Goal: Information Seeking & Learning: Learn about a topic

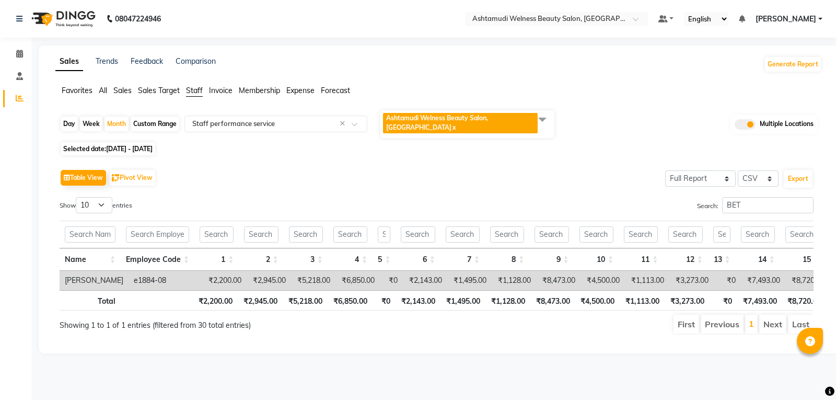
select select "full_report"
select select "csv"
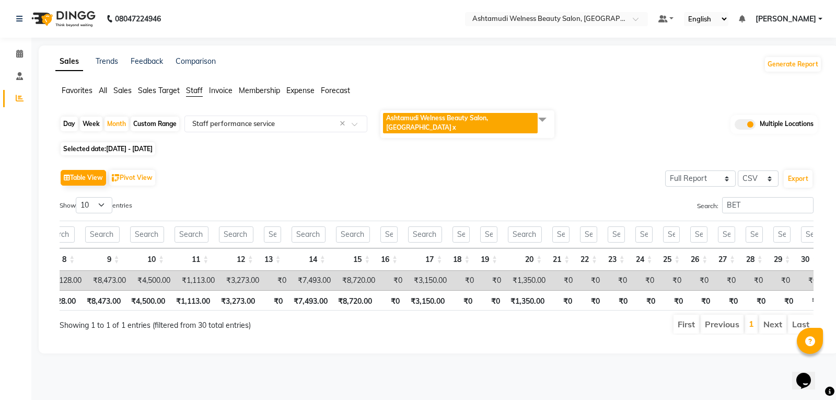
click at [452, 128] on link "x" at bounding box center [454, 127] width 5 height 8
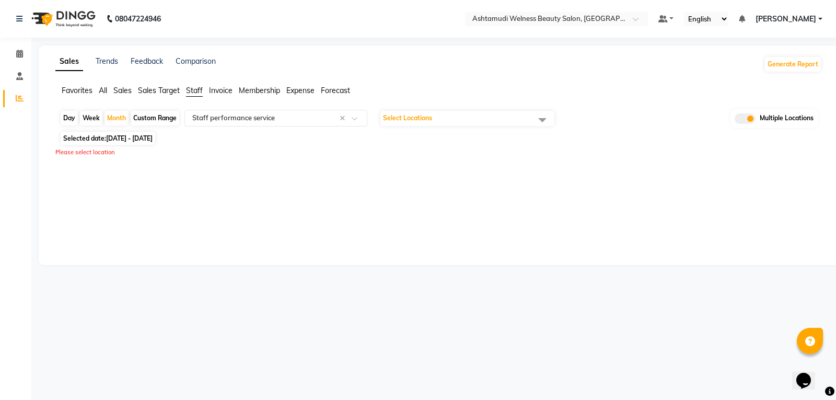
click at [441, 124] on span "Select Locations" at bounding box center [468, 118] width 174 height 15
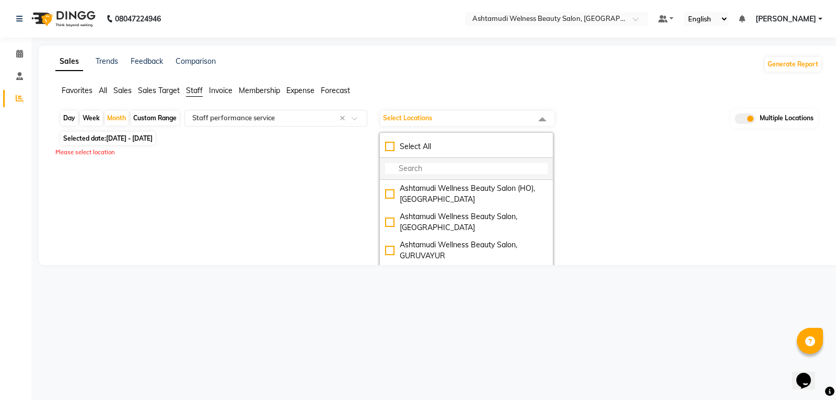
click at [451, 171] on input "multiselect-search" at bounding box center [466, 168] width 163 height 11
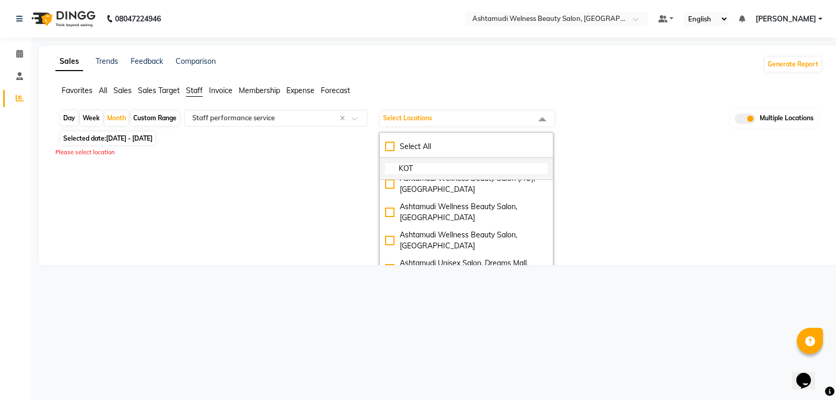
scroll to position [10, 0]
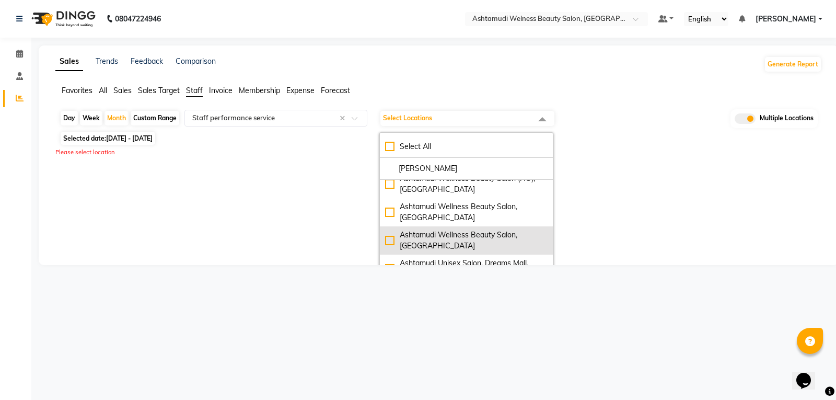
type input "[PERSON_NAME]"
click at [441, 239] on div "Ashtamudi Wellness Beauty Salon, [GEOGRAPHIC_DATA]" at bounding box center [466, 240] width 163 height 22
checkbox input "true"
select select "full_report"
select select "csv"
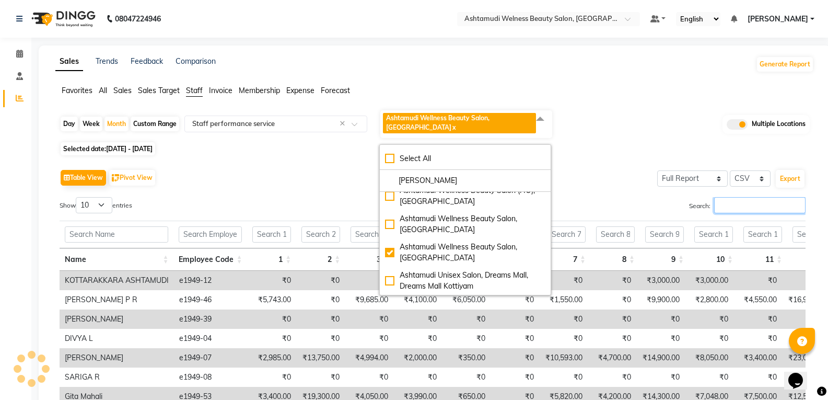
click at [763, 210] on input "Search:" at bounding box center [760, 205] width 91 height 16
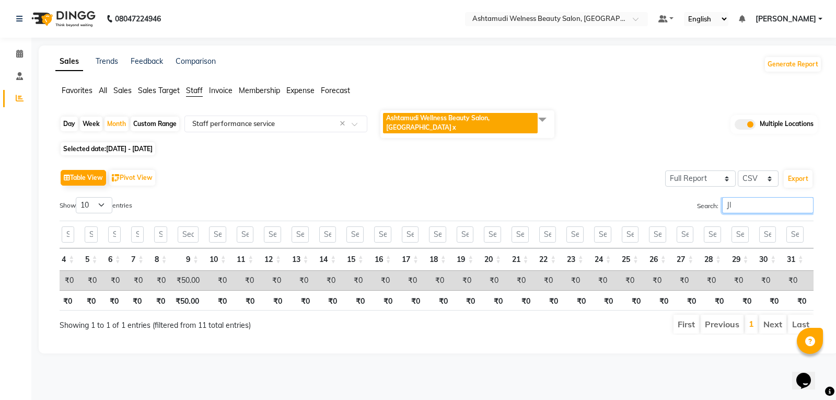
scroll to position [0, 0]
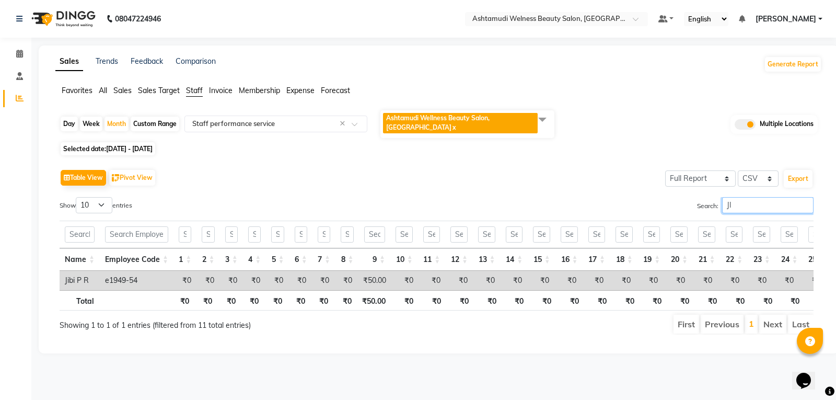
type input "JI"
click at [452, 130] on link "x" at bounding box center [454, 127] width 5 height 8
checkbox input "false"
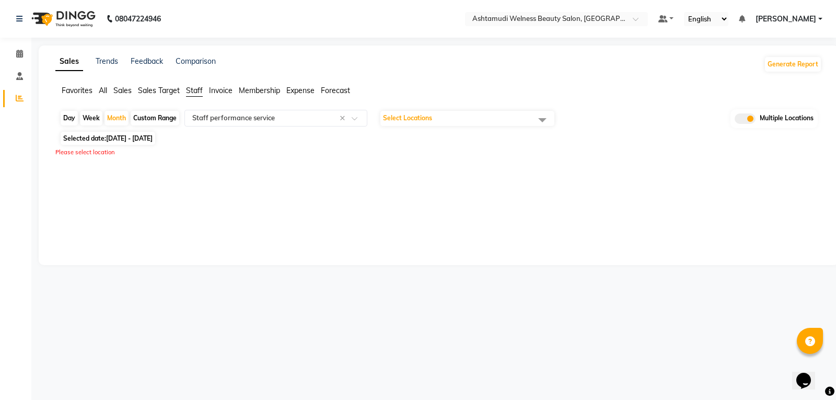
click at [425, 119] on span "Select Locations" at bounding box center [407, 118] width 49 height 8
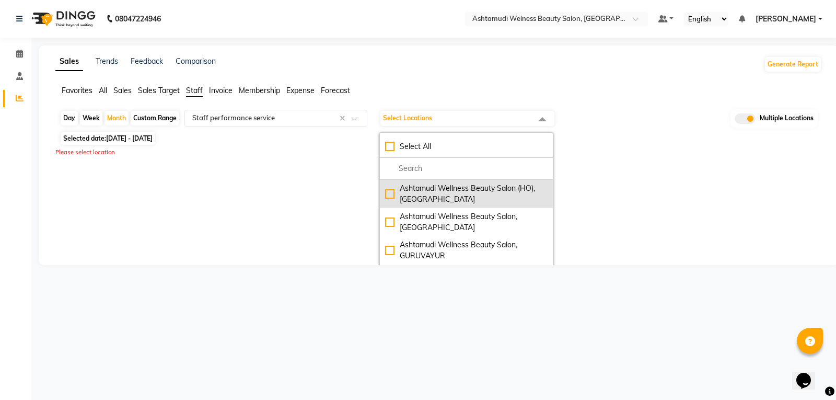
click at [428, 203] on div "Ashtamudi Wellness Beauty Salon (HO), [GEOGRAPHIC_DATA]" at bounding box center [466, 194] width 163 height 22
checkbox input "true"
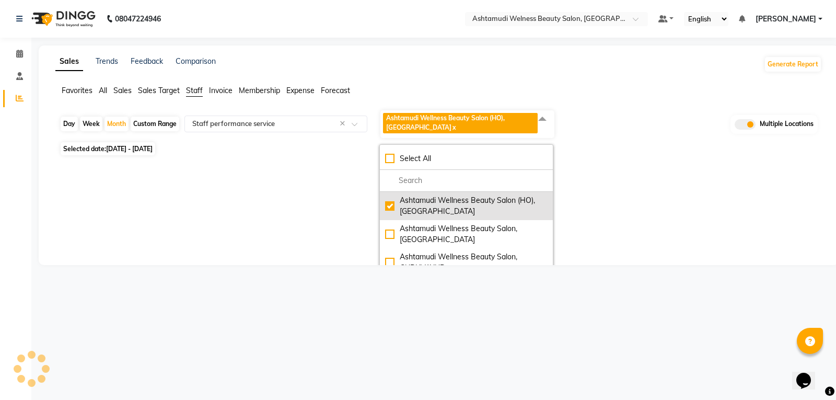
select select "full_report"
select select "csv"
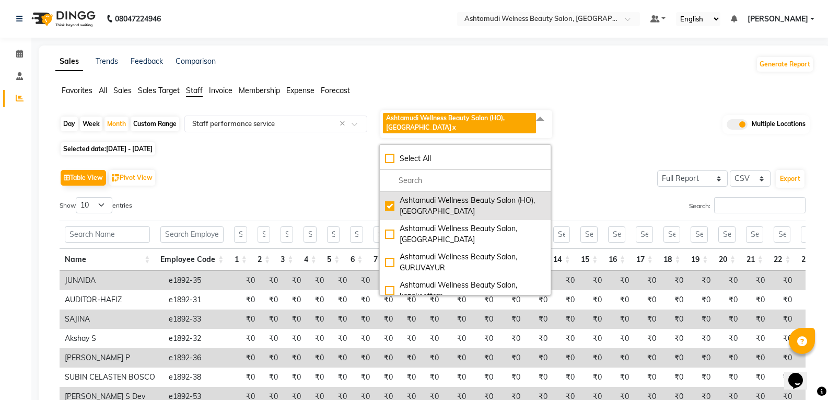
click at [425, 205] on div "Ashtamudi Wellness Beauty Salon (HO), [GEOGRAPHIC_DATA]" at bounding box center [465, 206] width 160 height 22
checkbox input "false"
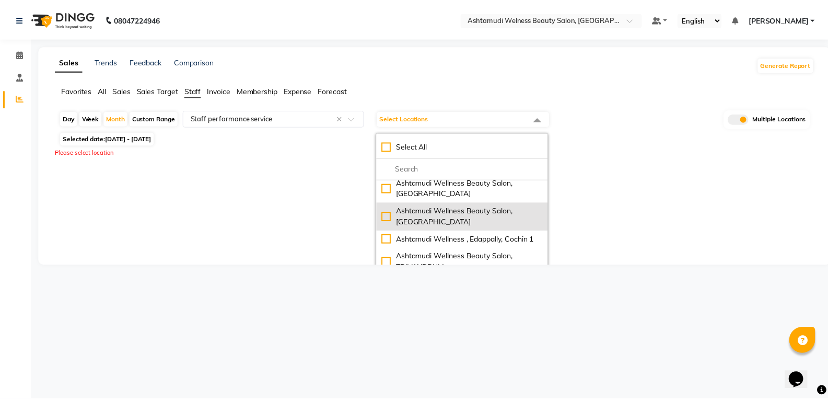
scroll to position [100, 0]
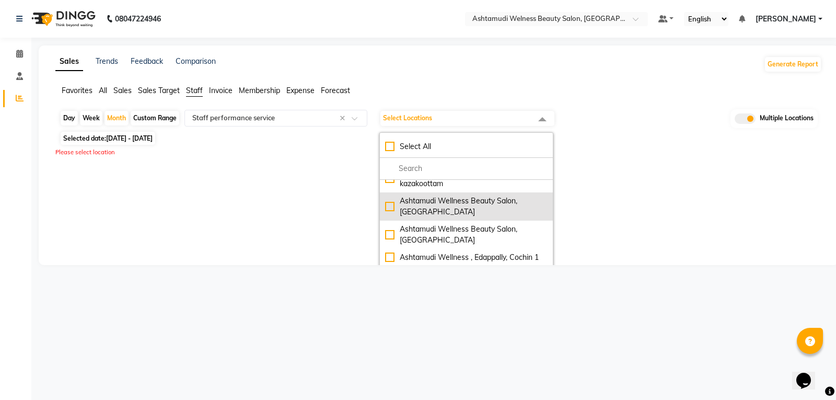
click at [436, 212] on div "Ashtamudi Wellness Beauty Salon, [GEOGRAPHIC_DATA]" at bounding box center [466, 206] width 163 height 22
checkbox input "true"
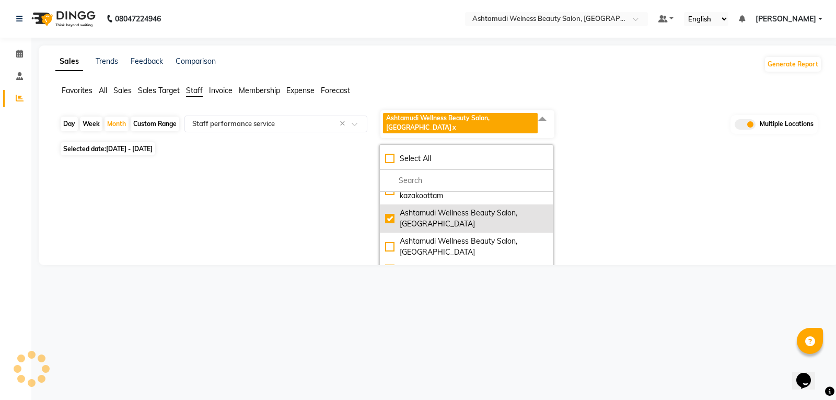
select select "full_report"
select select "csv"
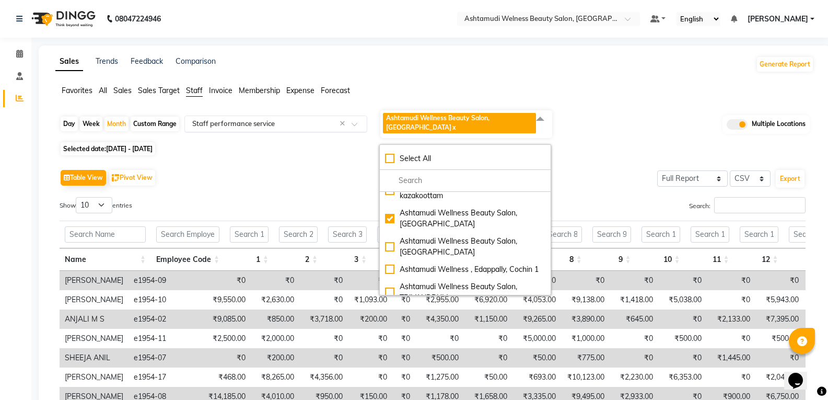
click at [277, 122] on input "text" at bounding box center [265, 124] width 151 height 10
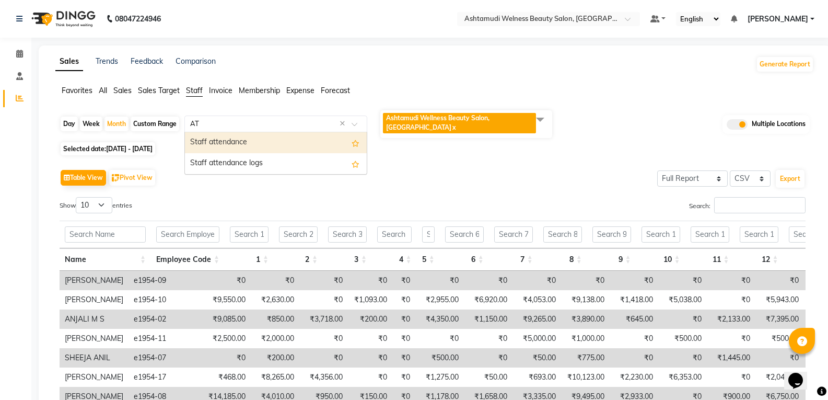
scroll to position [0, 0]
type input "ATT"
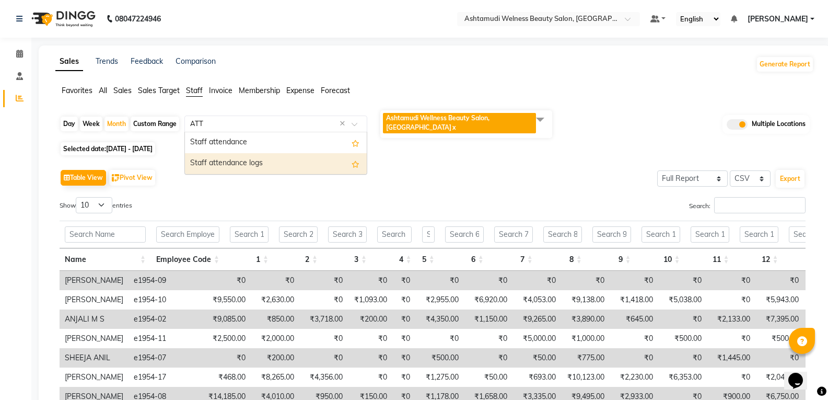
click at [287, 157] on div "Staff attendance logs" at bounding box center [276, 163] width 182 height 21
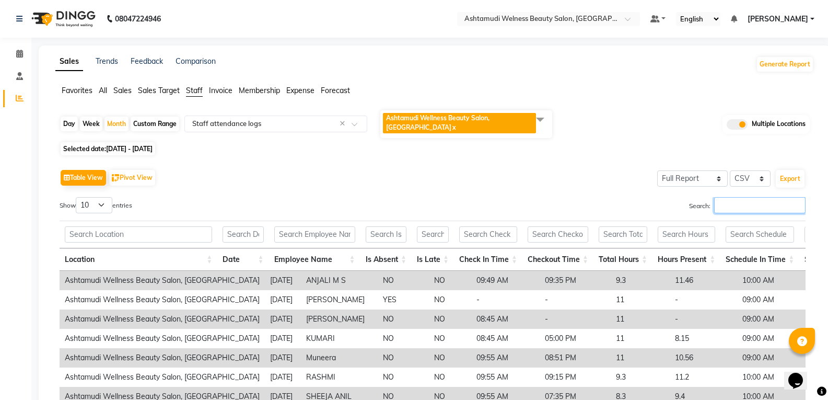
click at [758, 197] on input "Search:" at bounding box center [760, 205] width 91 height 16
click at [93, 119] on div "Week" at bounding box center [91, 124] width 22 height 15
select select "8"
select select "2025"
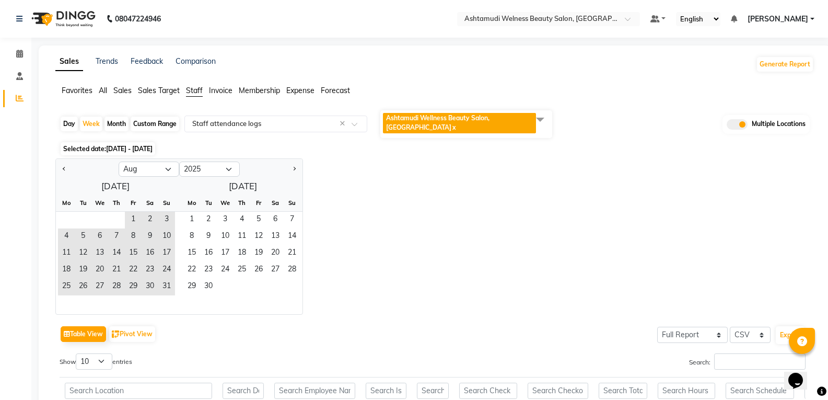
click at [144, 119] on div "Custom Range" at bounding box center [155, 124] width 49 height 15
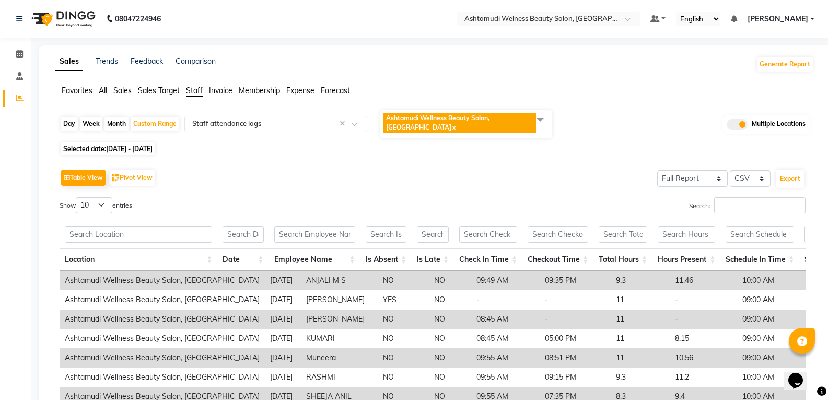
click at [152, 145] on span "[DATE] - [DATE]" at bounding box center [129, 149] width 47 height 8
select select "8"
select select "2025"
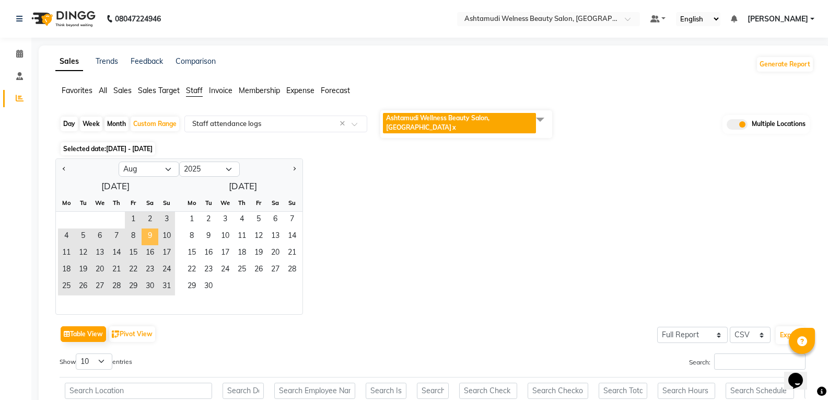
click at [150, 228] on span "9" at bounding box center [150, 236] width 17 height 17
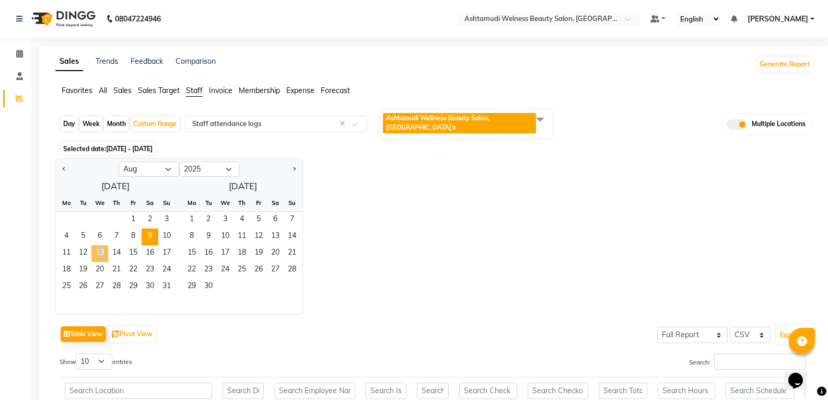
click at [98, 245] on span "13" at bounding box center [99, 253] width 17 height 17
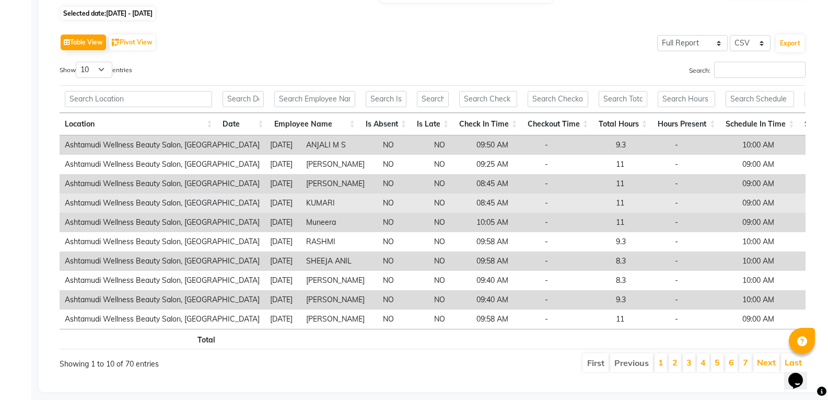
scroll to position [149, 0]
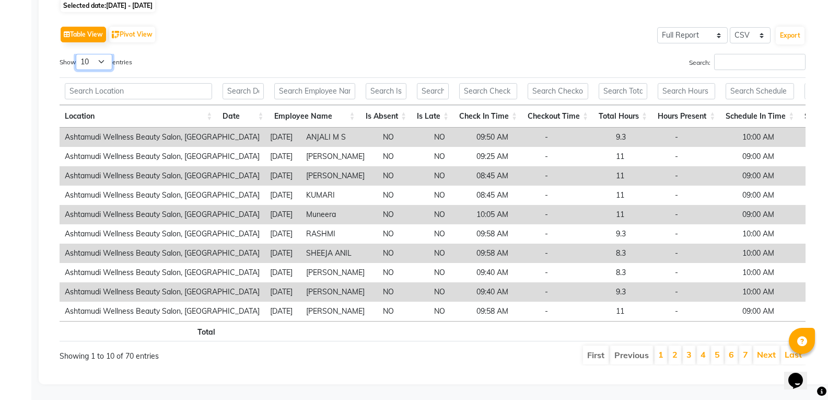
click at [102, 54] on select "10 25 50 100" at bounding box center [94, 62] width 37 height 16
select select "100"
click at [77, 54] on select "10 25 50 100" at bounding box center [94, 62] width 37 height 16
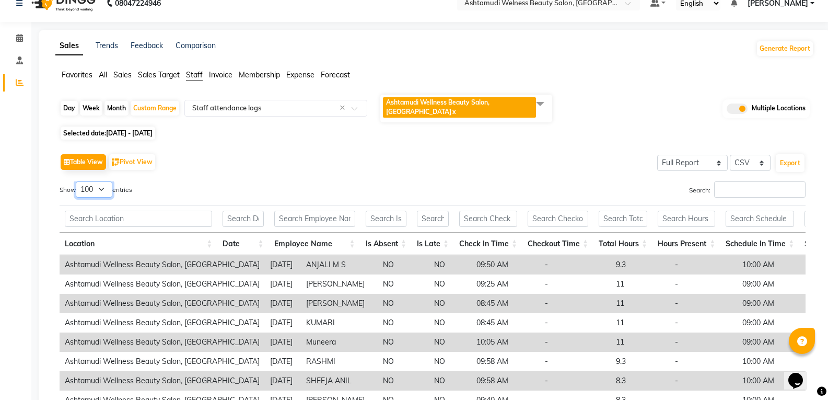
scroll to position [0, 0]
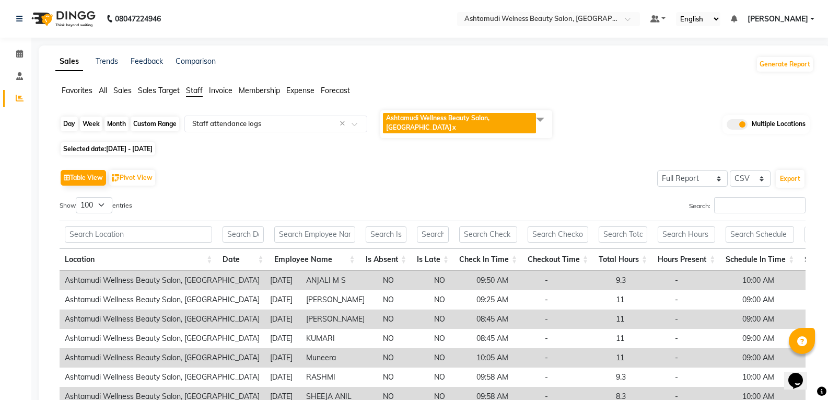
click at [153, 122] on div "Custom Range" at bounding box center [155, 124] width 49 height 15
select select "8"
select select "2025"
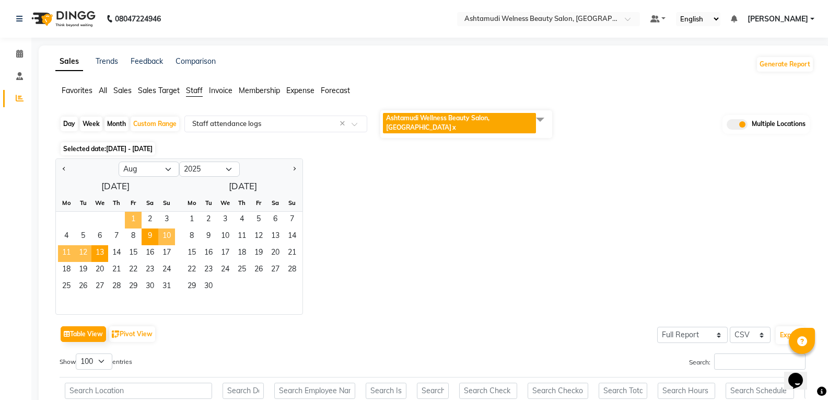
click at [132, 212] on span "1" at bounding box center [133, 220] width 17 height 17
drag, startPoint x: 114, startPoint y: 113, endPoint x: 113, endPoint y: 120, distance: 6.8
click at [113, 117] on div "Month" at bounding box center [117, 124] width 24 height 15
select select "8"
select select "2025"
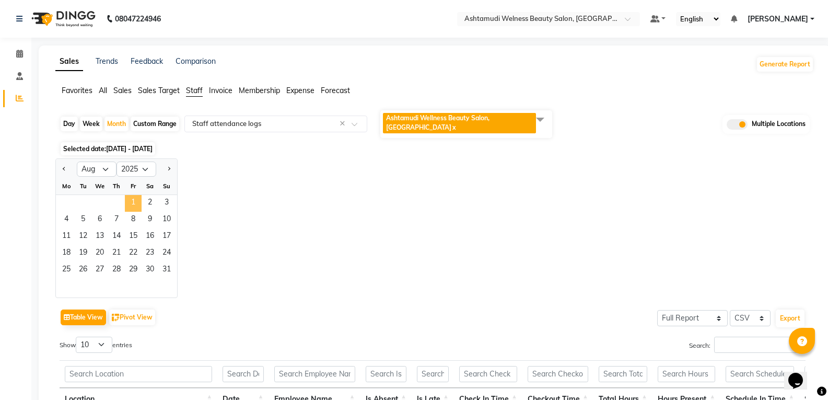
click at [133, 197] on span "1" at bounding box center [133, 203] width 17 height 17
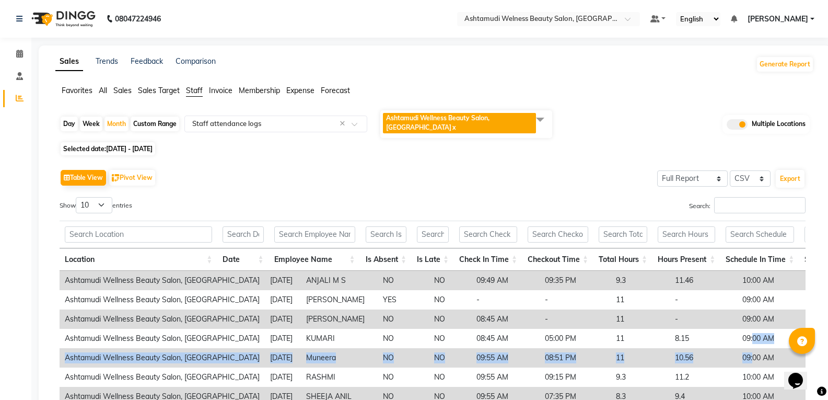
click at [739, 338] on tbody "Ashtamudi Wellness Beauty Salon, [GEOGRAPHIC_DATA] [DATE] ANJALI M S NO NO 09:4…" at bounding box center [481, 367] width 842 height 193
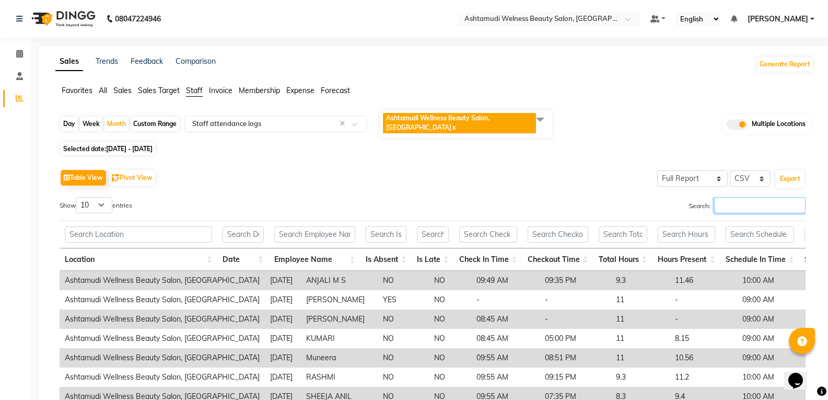
click at [735, 197] on input "Search:" at bounding box center [760, 205] width 91 height 16
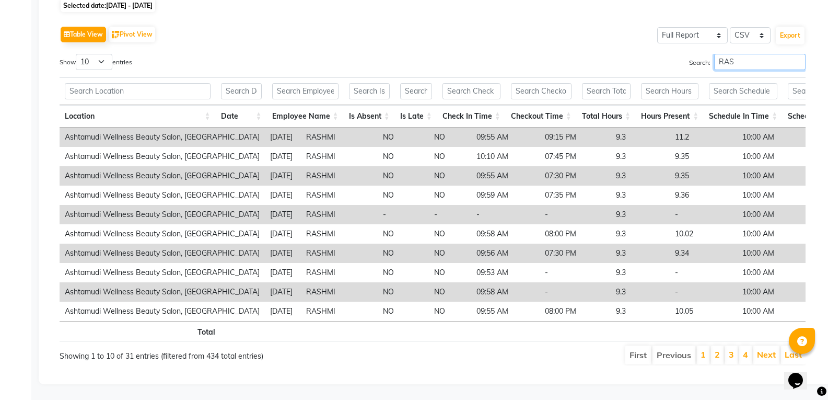
scroll to position [149, 0]
type input "RAS"
click at [111, 54] on select "10 25 50 100" at bounding box center [94, 62] width 37 height 16
select select "100"
click at [77, 54] on select "10 25 50 100" at bounding box center [94, 62] width 37 height 16
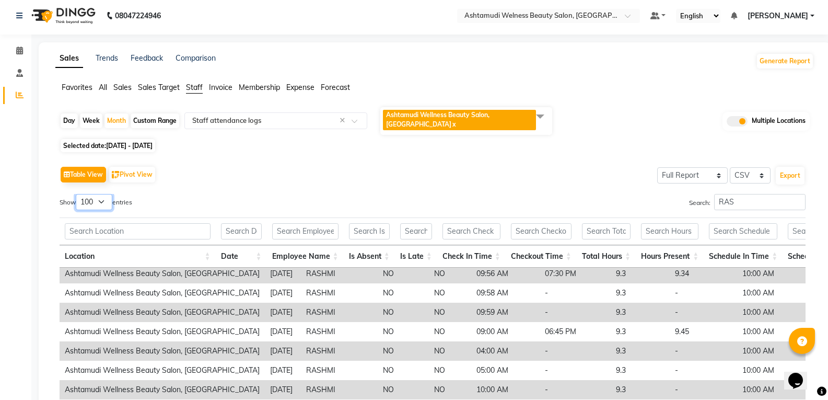
scroll to position [0, 0]
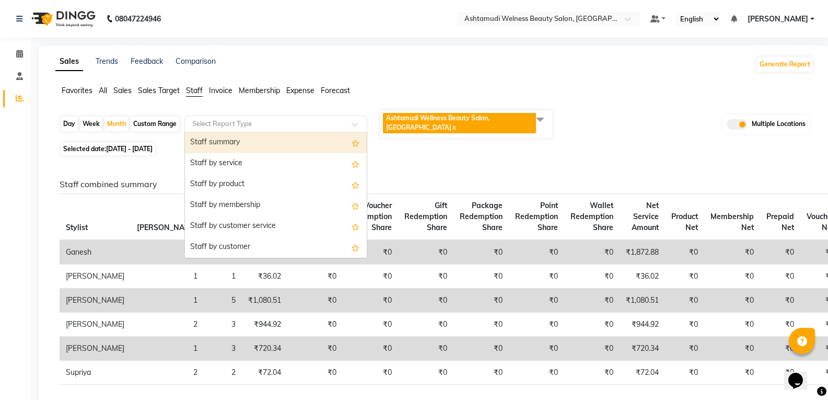
click at [291, 119] on input "text" at bounding box center [265, 124] width 151 height 10
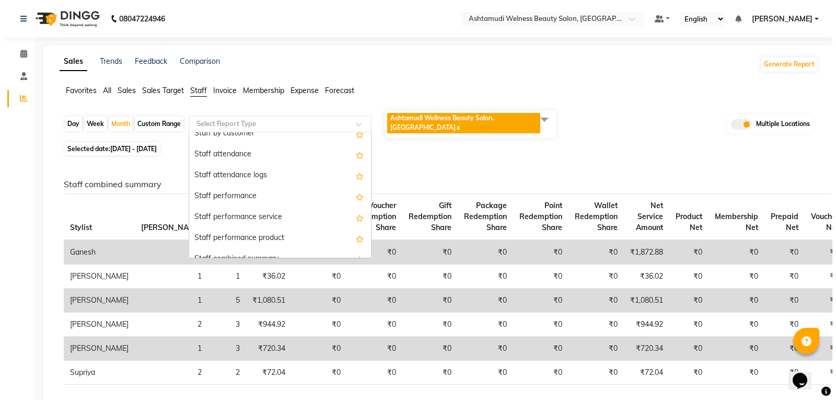
scroll to position [105, 0]
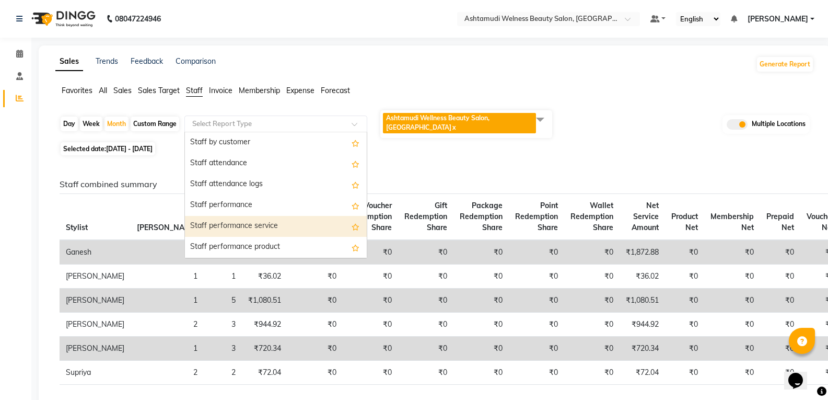
click at [267, 223] on div "Staff performance service" at bounding box center [276, 226] width 182 height 21
select select "full_report"
select select "csv"
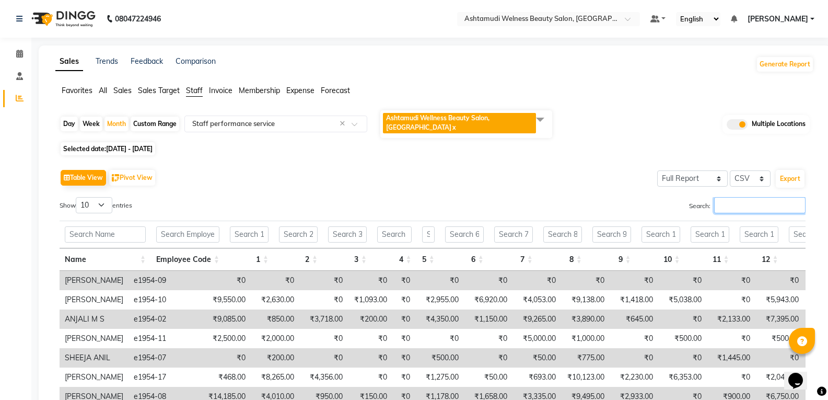
click at [718, 197] on input "Search:" at bounding box center [760, 205] width 91 height 16
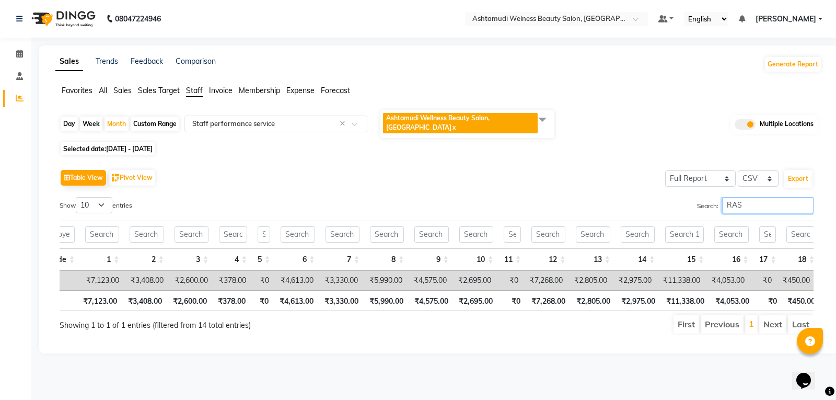
scroll to position [0, 150]
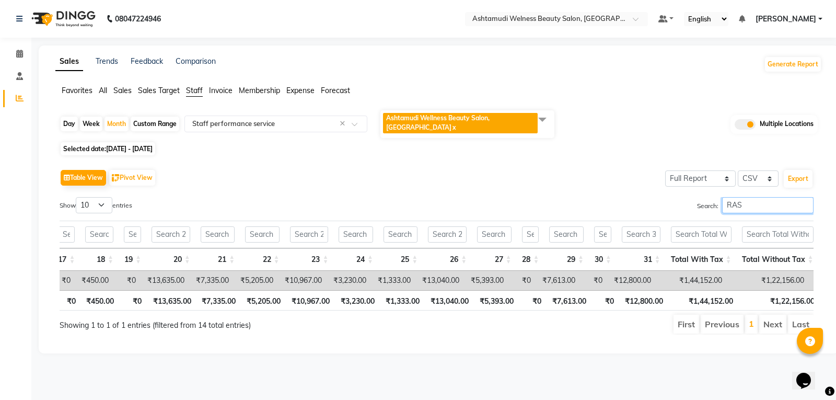
type input "RAS"
click at [456, 123] on link "x" at bounding box center [454, 127] width 5 height 8
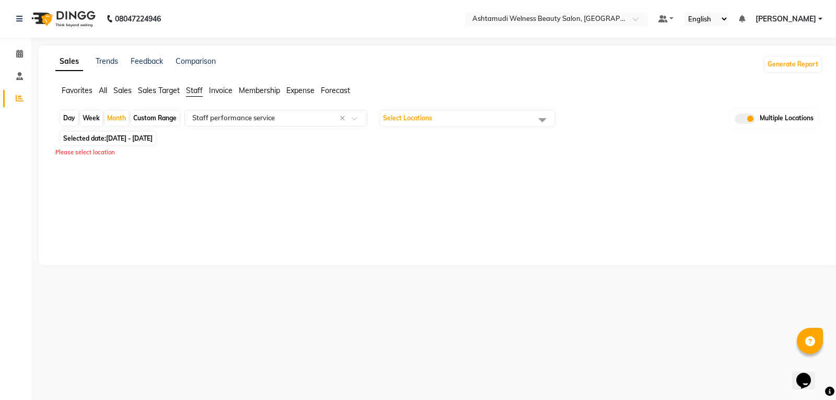
click at [458, 119] on span "Select Locations" at bounding box center [468, 118] width 174 height 15
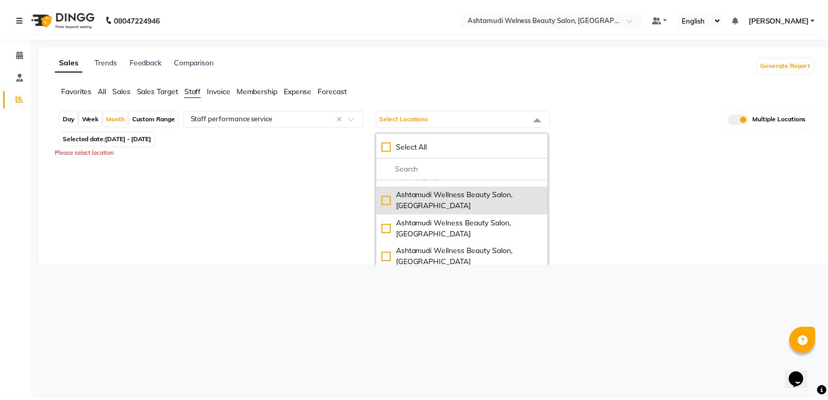
scroll to position [209, 0]
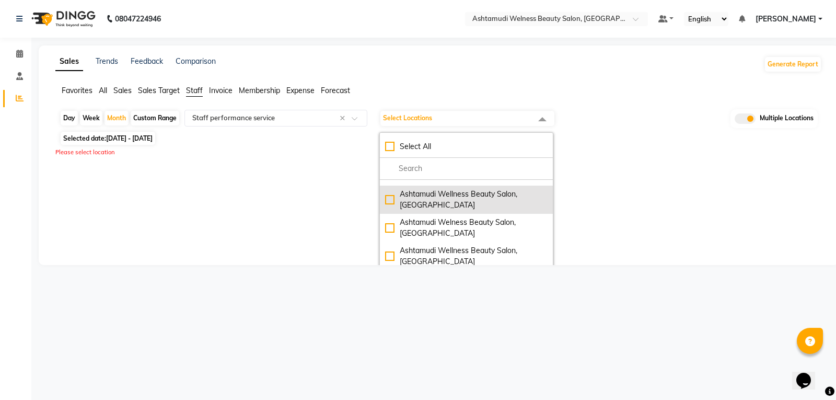
click at [443, 211] on div "Ashtamudi Wellness Beauty Salon, [GEOGRAPHIC_DATA]" at bounding box center [466, 200] width 163 height 22
checkbox input "true"
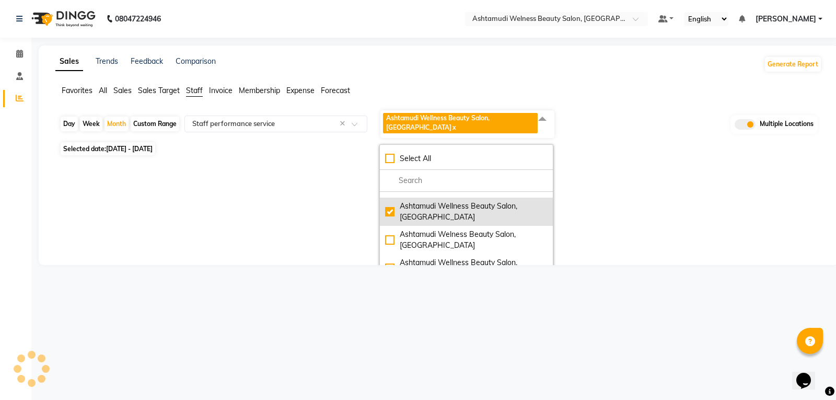
select select "full_report"
select select "csv"
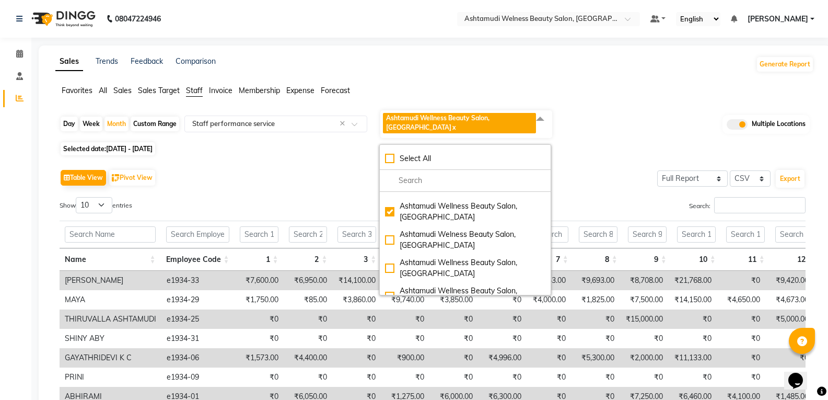
click at [267, 168] on div "Table View Pivot View Select Full Report Filtered Report Select CSV PDF Export" at bounding box center [433, 178] width 746 height 22
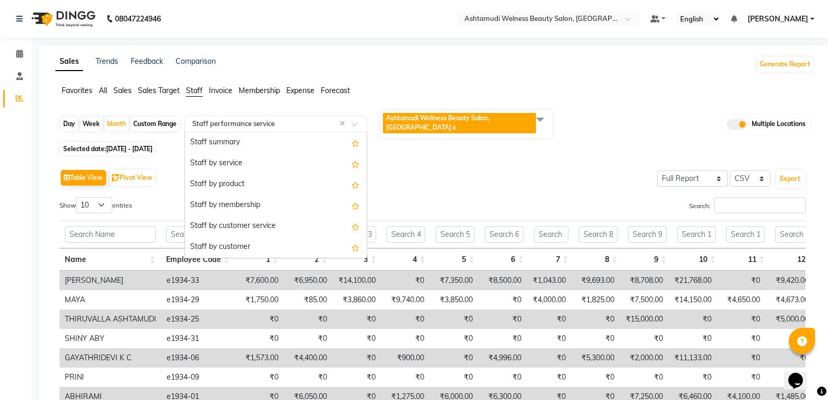
click at [258, 124] on input "text" at bounding box center [265, 124] width 151 height 10
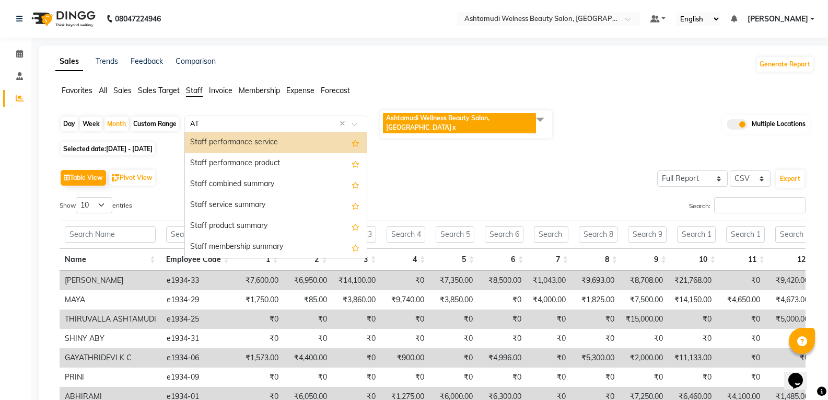
scroll to position [0, 0]
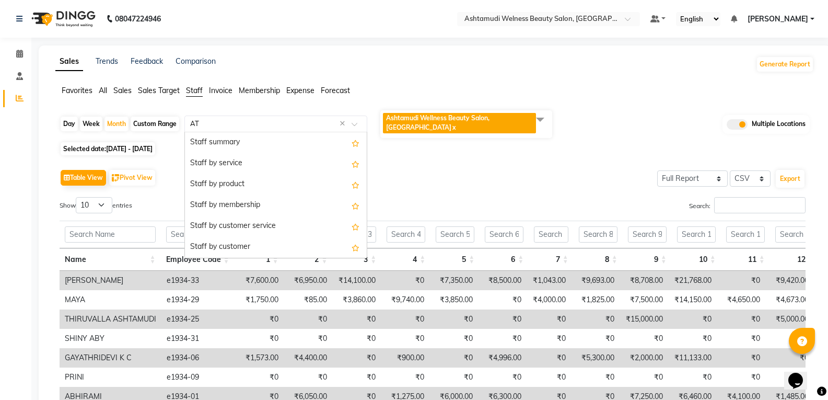
type input "ATT"
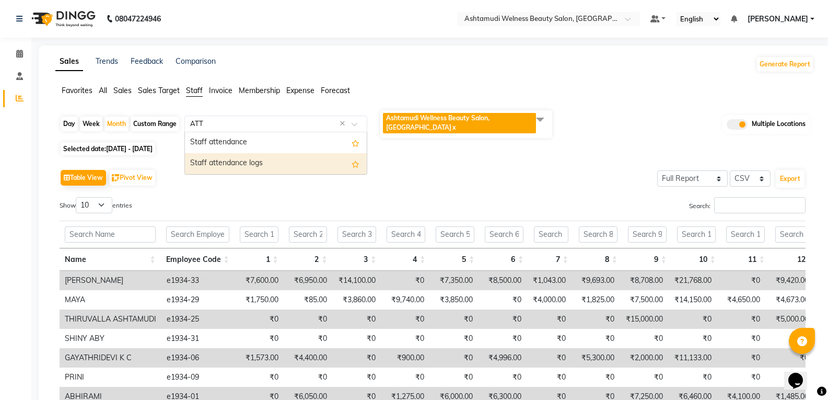
click at [256, 156] on div "Staff attendance logs" at bounding box center [276, 163] width 182 height 21
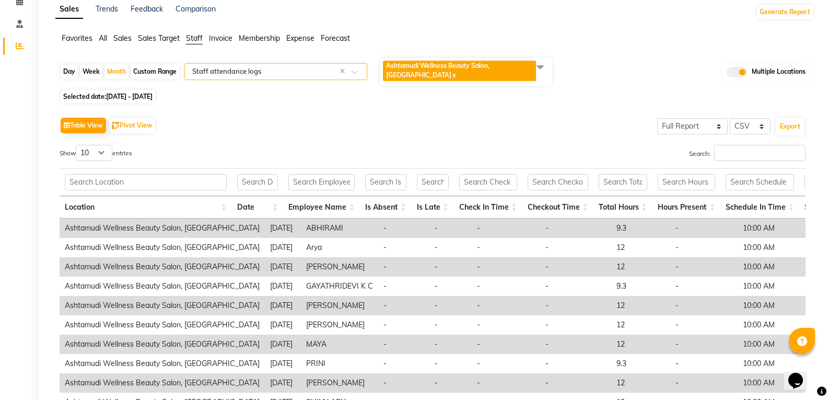
scroll to position [105, 0]
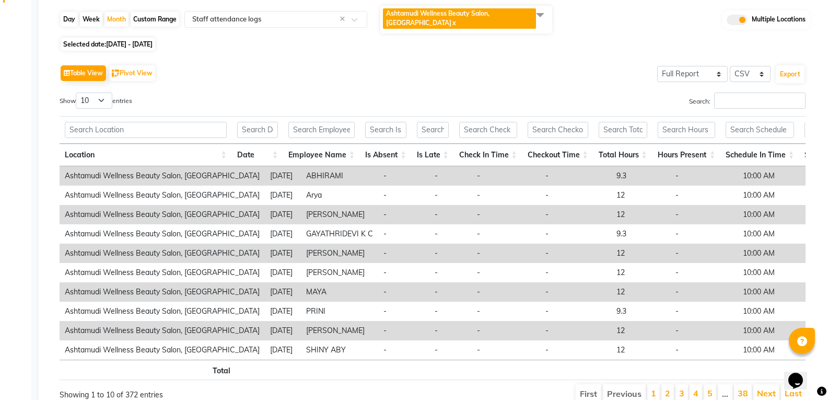
click at [376, 82] on div "Table View Pivot View Select Full Report Filtered Report Select CSV PDF Export" at bounding box center [433, 73] width 746 height 22
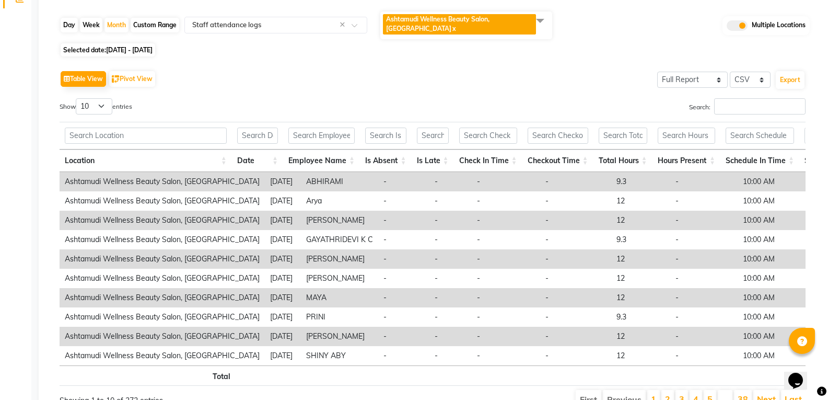
scroll to position [0, 0]
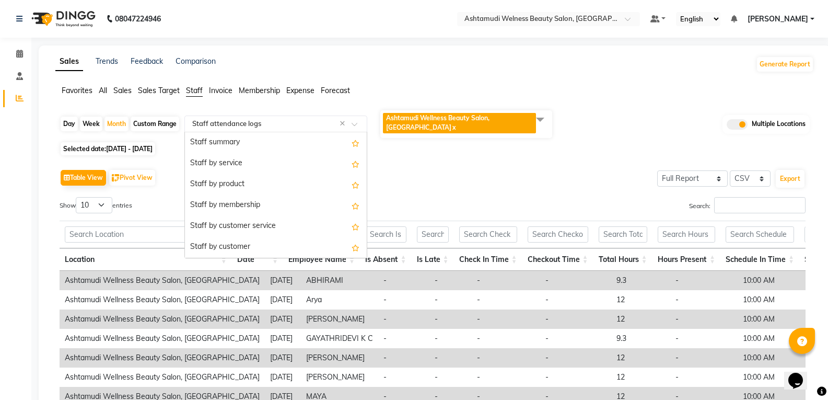
click at [272, 123] on input "text" at bounding box center [265, 124] width 151 height 10
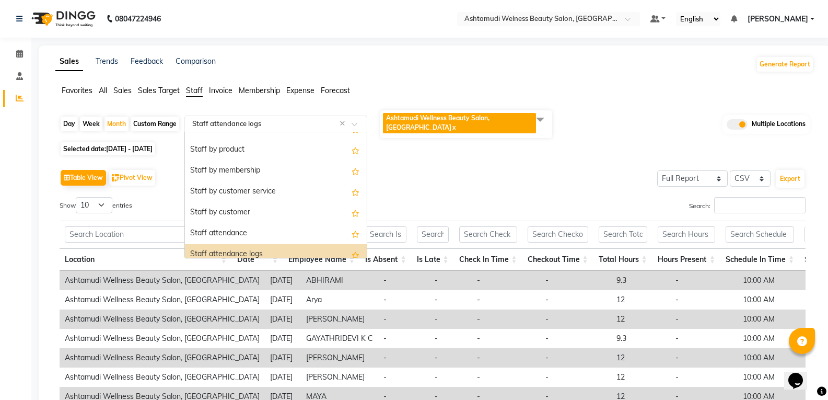
scroll to position [21, 0]
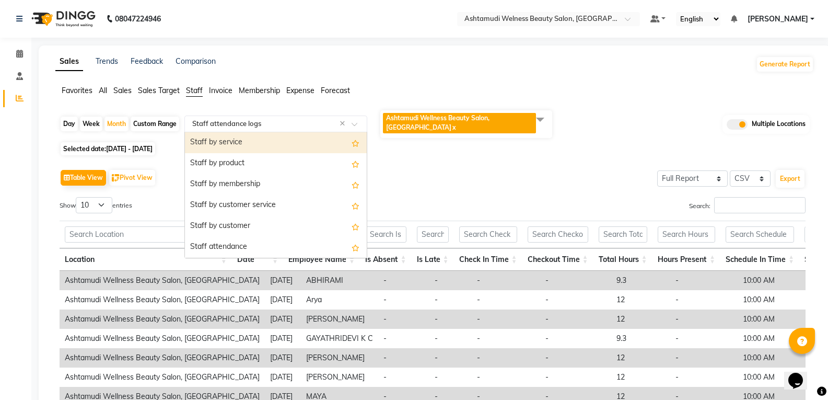
click at [272, 123] on input "text" at bounding box center [265, 124] width 151 height 10
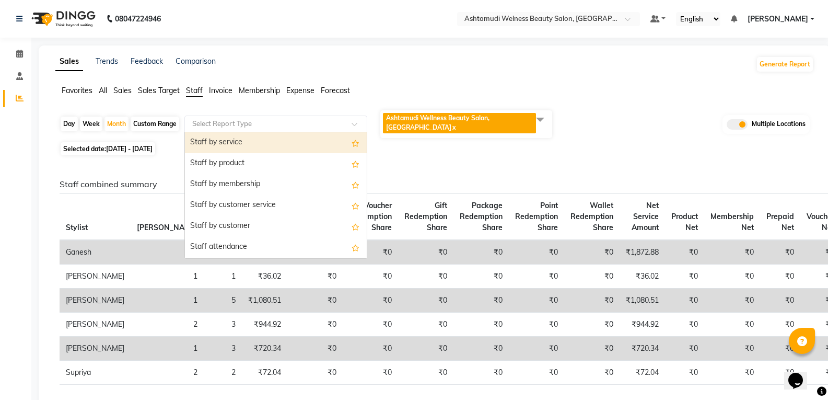
click at [290, 128] on input "text" at bounding box center [265, 124] width 151 height 10
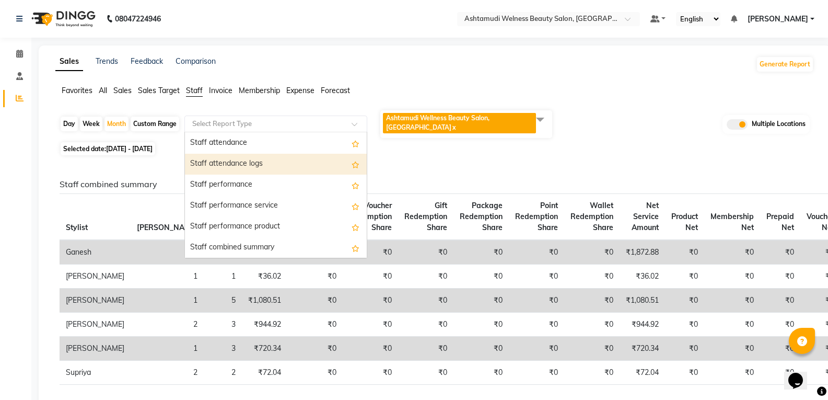
scroll to position [125, 0]
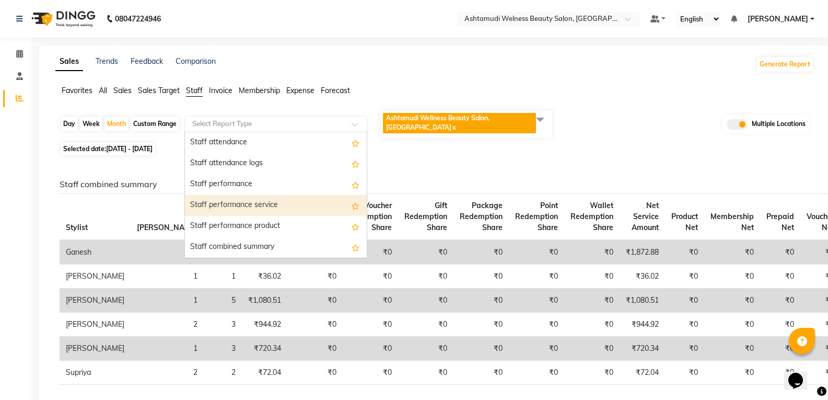
click at [277, 201] on div "Staff performance service" at bounding box center [276, 205] width 182 height 21
select select "full_report"
select select "csv"
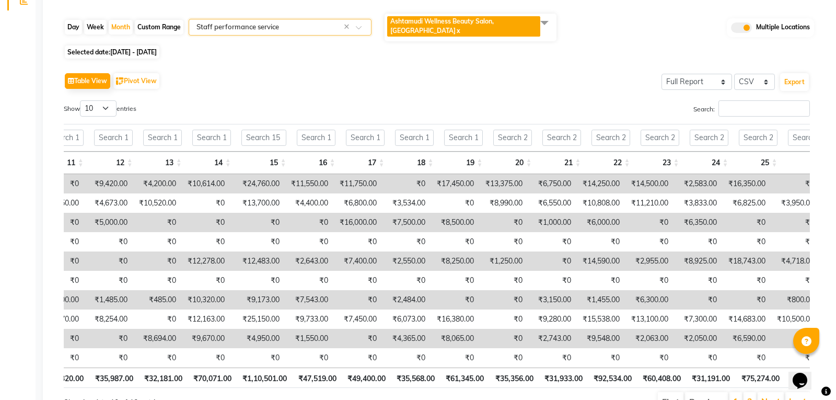
scroll to position [0, 0]
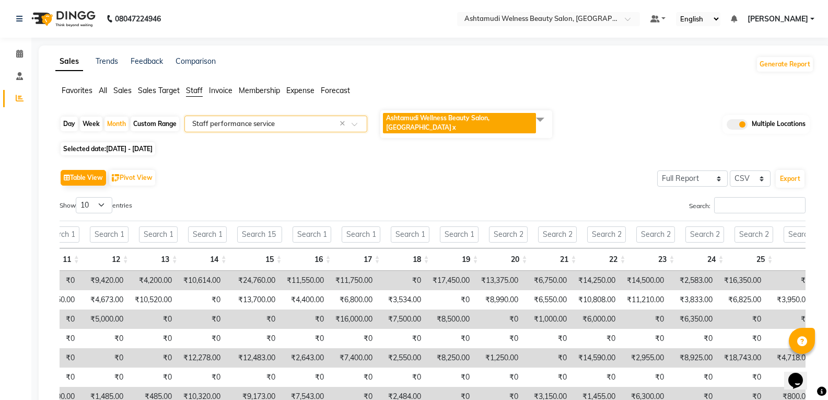
click at [452, 128] on link "x" at bounding box center [454, 127] width 5 height 8
checkbox input "false"
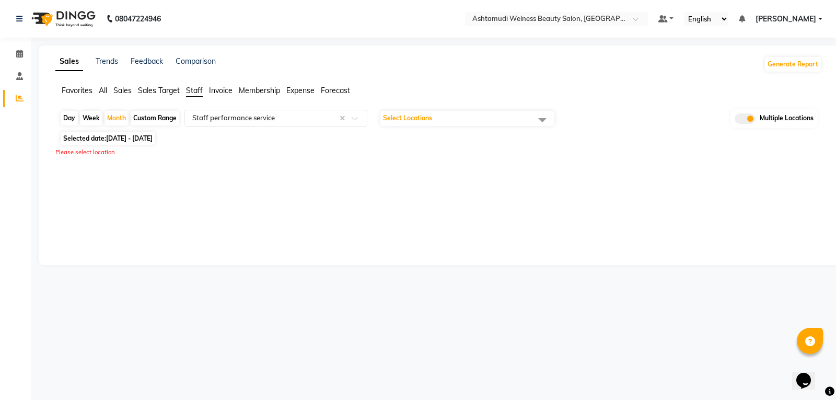
click at [429, 121] on span "Select Locations" at bounding box center [407, 118] width 49 height 8
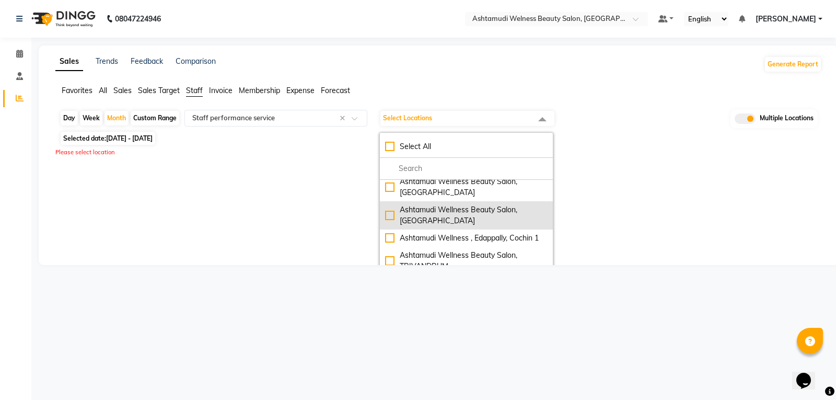
scroll to position [105, 0]
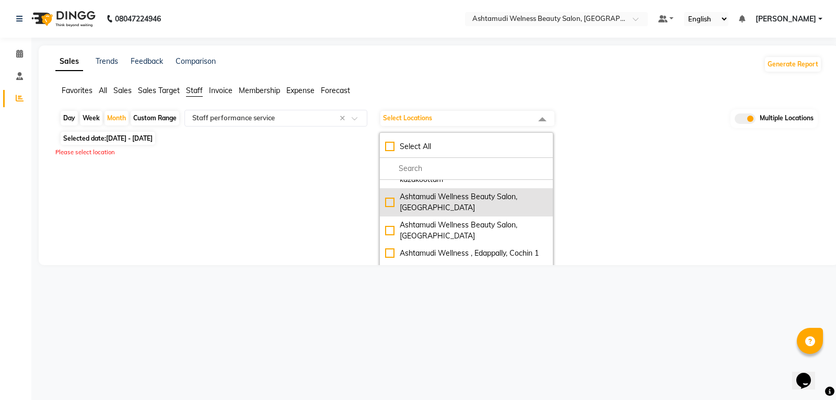
click at [442, 211] on div "Ashtamudi Wellness Beauty Salon, [GEOGRAPHIC_DATA]" at bounding box center [466, 202] width 163 height 22
checkbox input "true"
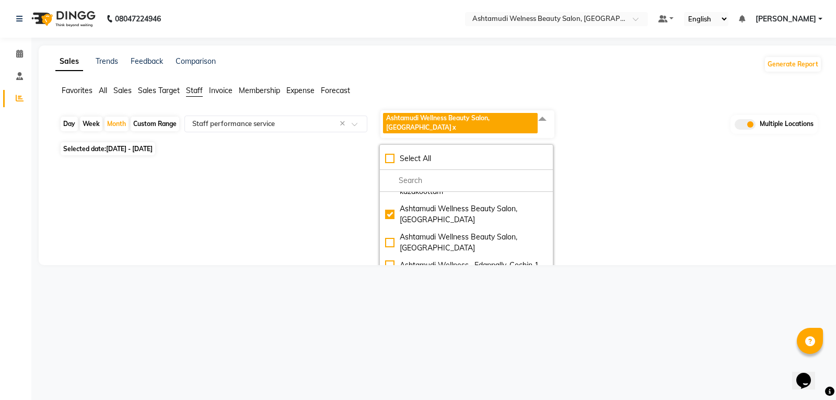
click at [652, 207] on div "Sales Trends Feedback Comparison Generate Report Favorites All Sales Sales Targ…" at bounding box center [439, 155] width 800 height 220
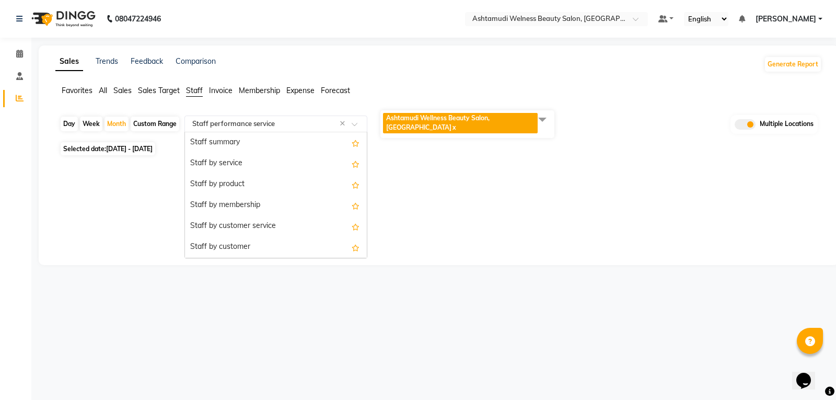
click at [283, 120] on input "text" at bounding box center [265, 124] width 151 height 10
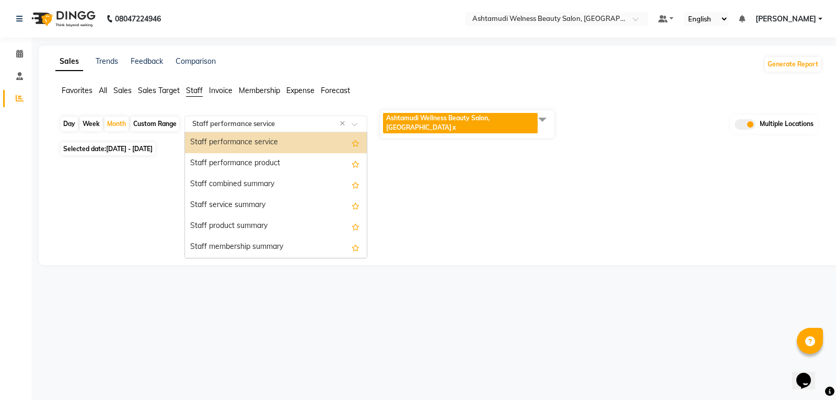
click at [280, 135] on div "Staff performance service" at bounding box center [276, 142] width 182 height 21
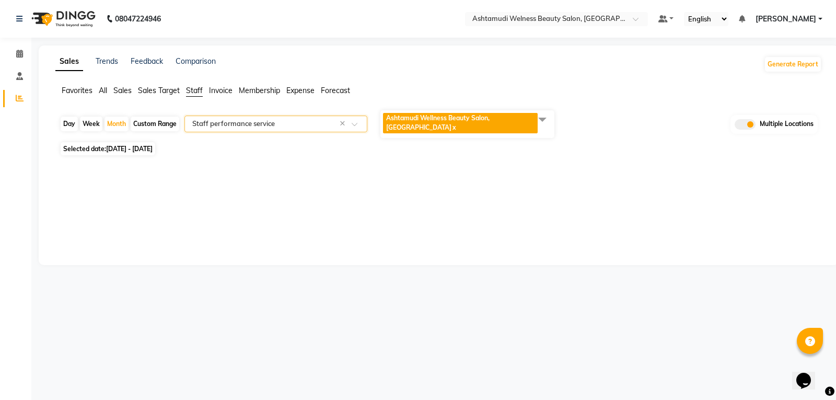
click at [651, 199] on div "Sales Trends Feedback Comparison Generate Report Favorites All Sales Sales Targ…" at bounding box center [439, 155] width 800 height 220
